Goal: Check status

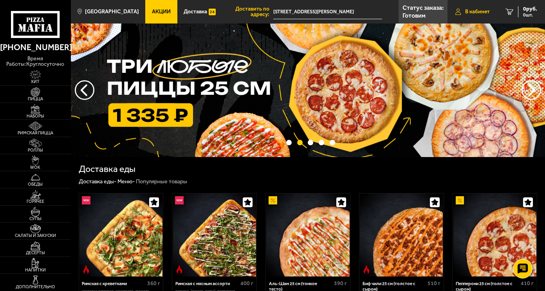
click at [475, 14] on span "В кабинет" at bounding box center [477, 11] width 25 height 5
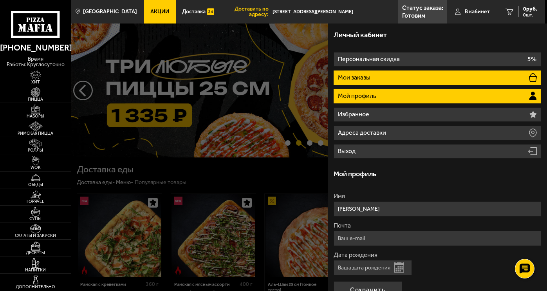
click at [385, 76] on li "Мои заказы" at bounding box center [438, 78] width 208 height 14
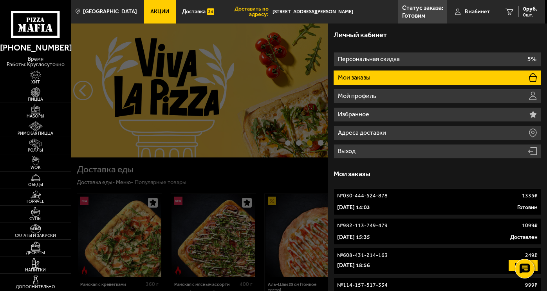
click at [361, 203] on link "№ 030-444-524-878 1335 ₽ [DATE] 14:03 Готовим" at bounding box center [438, 201] width 208 height 27
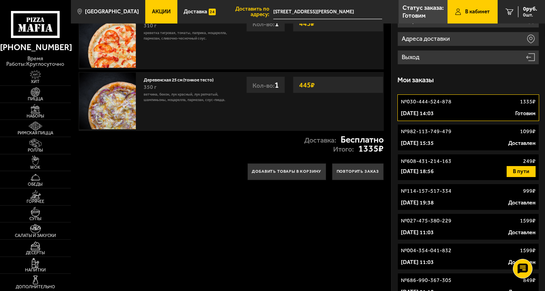
scroll to position [110, 0]
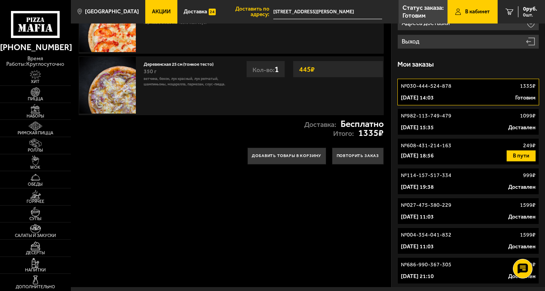
click at [392, 89] on div "Личный кабинет Персональная скидка 5% Мои заказы Мой профиль Избранное Адреса д…" at bounding box center [469, 100] width 154 height 373
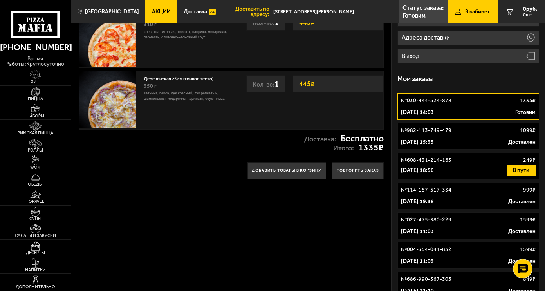
scroll to position [94, 0]
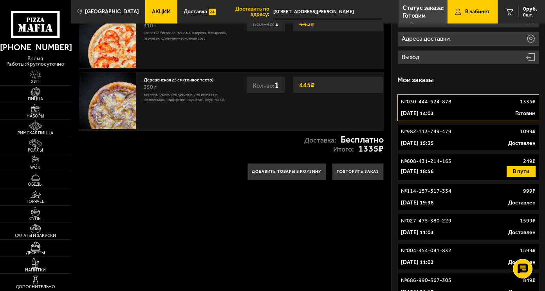
click at [434, 112] on p "[DATE] 14:03" at bounding box center [417, 114] width 33 height 8
click at [394, 87] on div "Личный кабинет Персональная скидка 5% Мои заказы Мой профиль Избранное Адреса д…" at bounding box center [469, 115] width 154 height 373
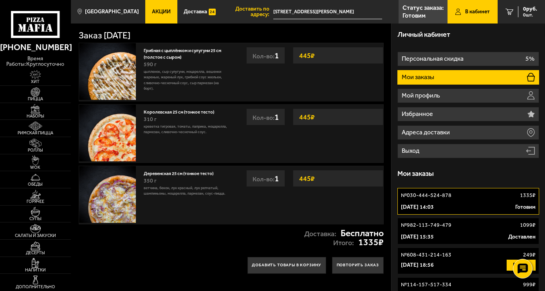
scroll to position [0, 0]
